Goal: Find specific page/section: Find specific page/section

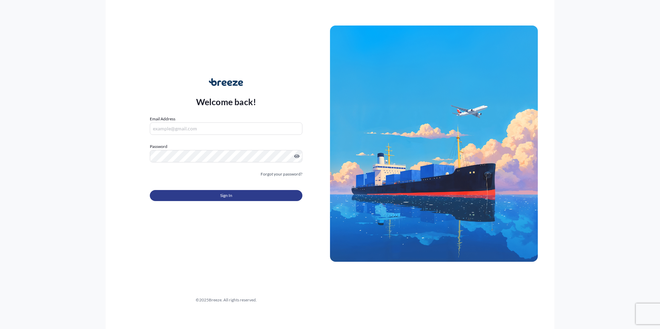
type input "[PERSON_NAME][EMAIL_ADDRESS][DOMAIN_NAME]"
click at [189, 195] on button "Sign In" at bounding box center [226, 195] width 153 height 11
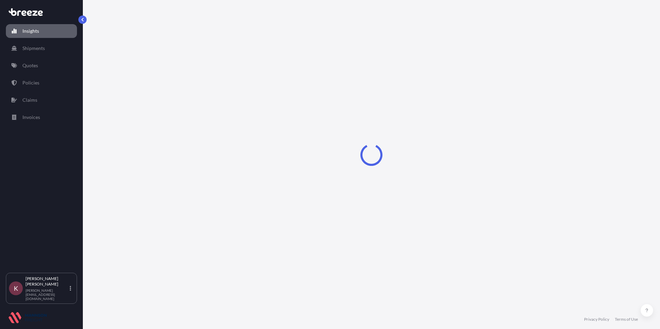
select select "2025"
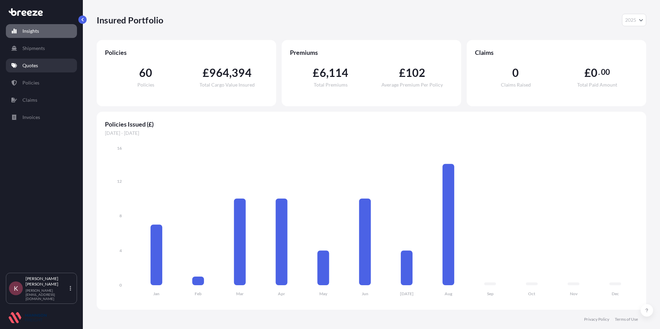
click at [32, 64] on p "Quotes" at bounding box center [30, 65] width 16 height 7
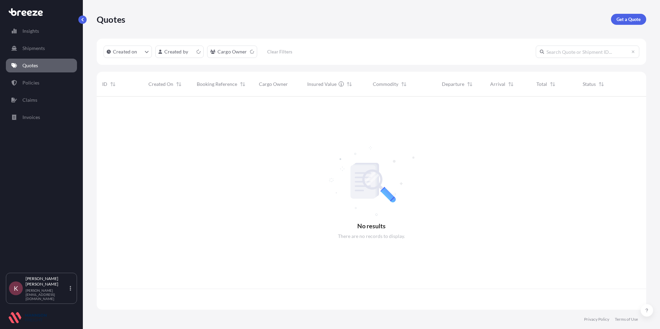
scroll to position [212, 544]
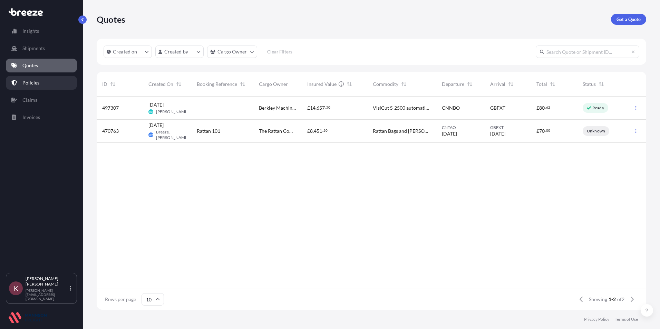
click at [31, 83] on p "Policies" at bounding box center [30, 82] width 17 height 7
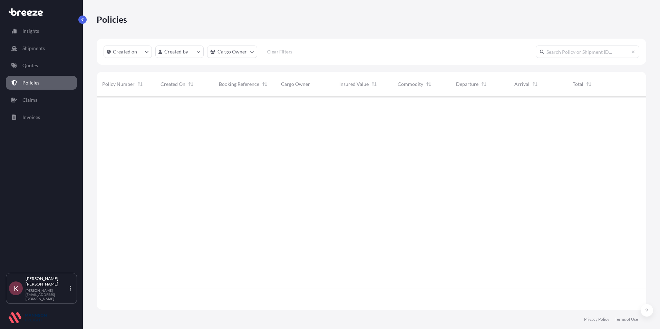
scroll to position [212, 544]
